Goal: Find contact information: Find contact information

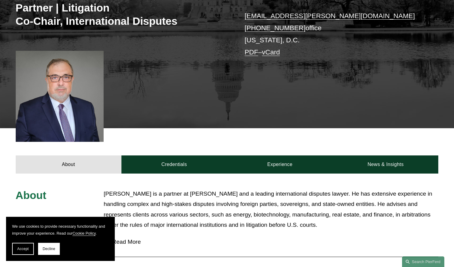
scroll to position [119, 0]
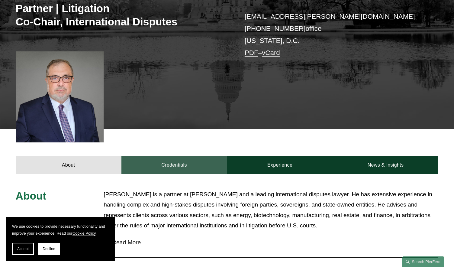
click at [165, 162] on link "Credentials" at bounding box center [175, 165] width 106 height 18
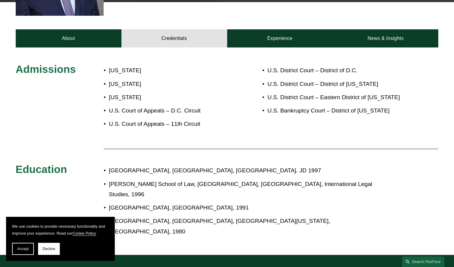
scroll to position [276, 0]
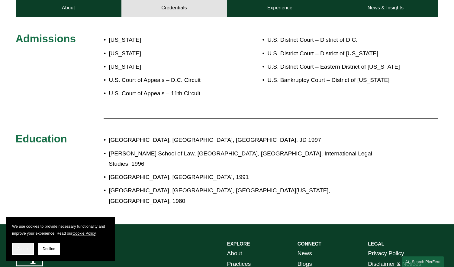
click at [24, 252] on button "Accept" at bounding box center [23, 249] width 22 height 12
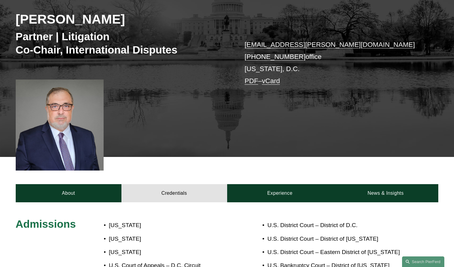
scroll to position [35, 0]
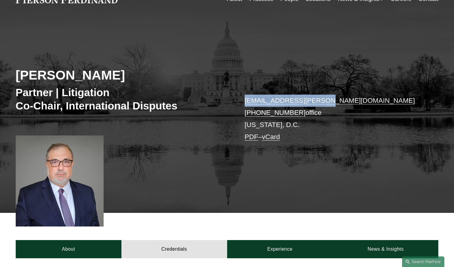
drag, startPoint x: 328, startPoint y: 102, endPoint x: 246, endPoint y: 104, distance: 82.5
click at [246, 104] on p "[EMAIL_ADDRESS][PERSON_NAME][DOMAIN_NAME] [PHONE_NUMBER] office [US_STATE][GEOG…" at bounding box center [333, 119] width 176 height 49
copy link "[EMAIL_ADDRESS][PERSON_NAME][DOMAIN_NAME]"
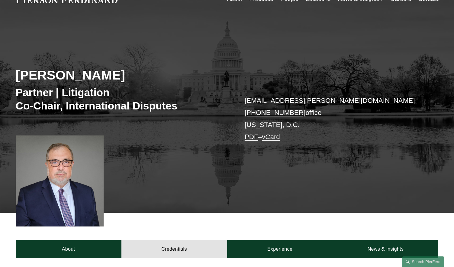
click at [278, 182] on div "[PERSON_NAME] Partner | Litigation Co-Chair, International Disputes [EMAIL_ADDR…" at bounding box center [227, 122] width 454 height 182
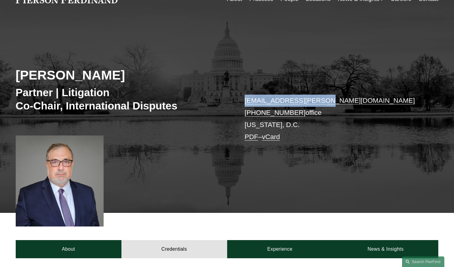
drag, startPoint x: 323, startPoint y: 101, endPoint x: 247, endPoint y: 103, distance: 76.2
click at [246, 103] on p "[EMAIL_ADDRESS][PERSON_NAME][DOMAIN_NAME] [PHONE_NUMBER] office [US_STATE][GEOG…" at bounding box center [333, 119] width 176 height 49
copy link "[EMAIL_ADDRESS][PERSON_NAME][DOMAIN_NAME]"
click at [335, 48] on div "[PERSON_NAME] Partner | Litigation Co-Chair, International Disputes [EMAIL_ADDR…" at bounding box center [227, 122] width 454 height 182
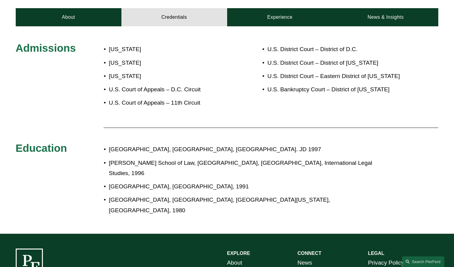
scroll to position [130, 0]
